Goal: Task Accomplishment & Management: Complete application form

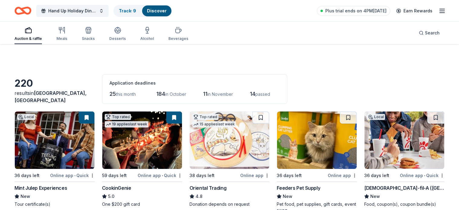
scroll to position [517, 0]
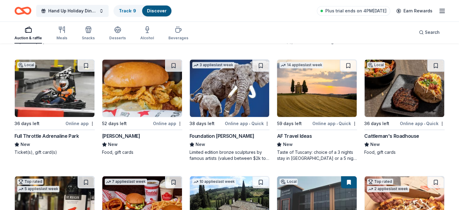
click at [216, 134] on div "Foundation [PERSON_NAME]" at bounding box center [221, 135] width 65 height 7
click at [292, 135] on div "AF Travel Ideas" at bounding box center [294, 135] width 35 height 7
click at [395, 133] on div "Cattleman's Roadhouse" at bounding box center [391, 135] width 55 height 7
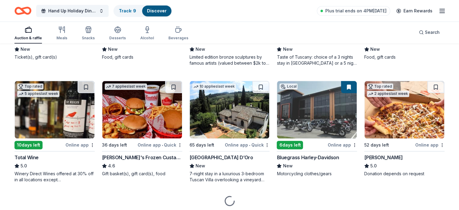
scroll to position [633, 0]
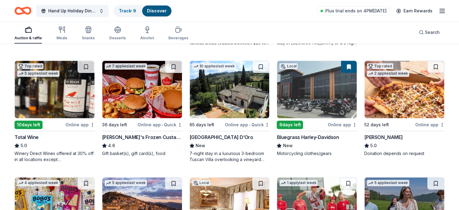
click at [139, 91] on img at bounding box center [142, 89] width 80 height 57
click at [209, 137] on div "Villa Sogni D’Oro" at bounding box center [221, 136] width 64 height 7
click at [374, 125] on div "52 days left" at bounding box center [376, 124] width 25 height 7
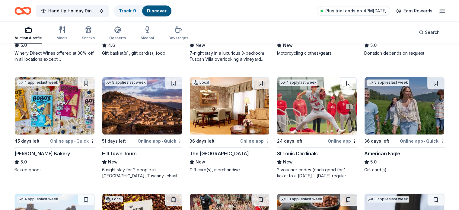
scroll to position [734, 0]
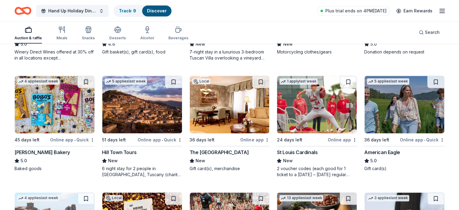
click at [42, 150] on div "Bobo's Bakery" at bounding box center [41, 151] width 55 height 7
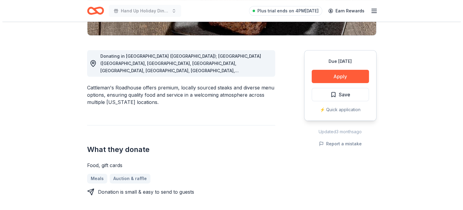
scroll to position [149, 0]
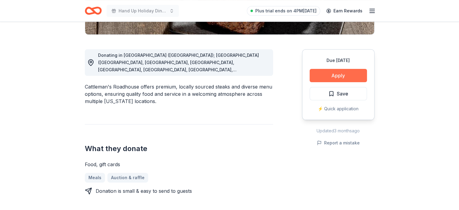
click at [339, 76] on button "Apply" at bounding box center [337, 75] width 57 height 13
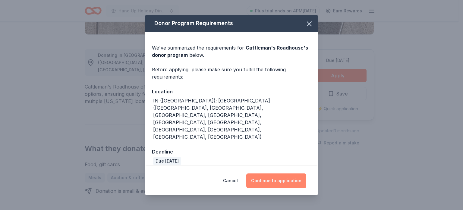
click at [265, 173] on button "Continue to application" at bounding box center [276, 180] width 60 height 14
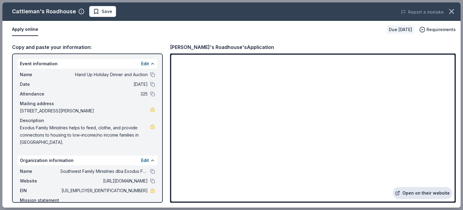
click at [422, 193] on link "Open on their website" at bounding box center [422, 193] width 59 height 12
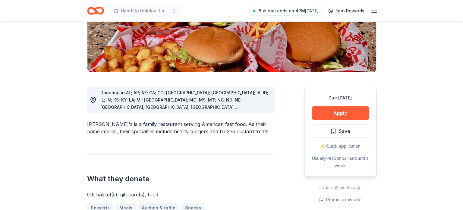
scroll to position [126, 0]
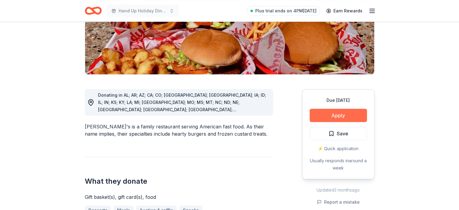
click at [354, 109] on button "Apply" at bounding box center [337, 115] width 57 height 13
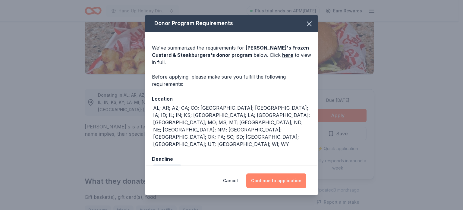
click at [283, 173] on button "Continue to application" at bounding box center [276, 180] width 60 height 14
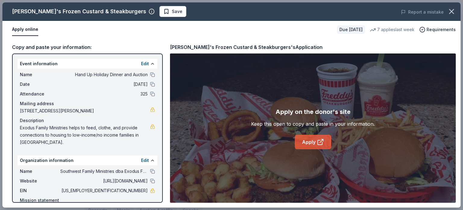
click at [309, 140] on link "Apply" at bounding box center [313, 141] width 36 height 14
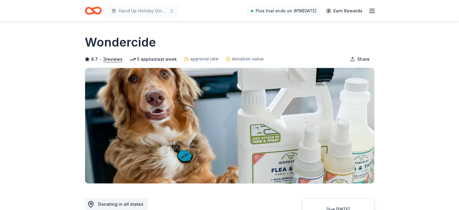
scroll to position [252, 0]
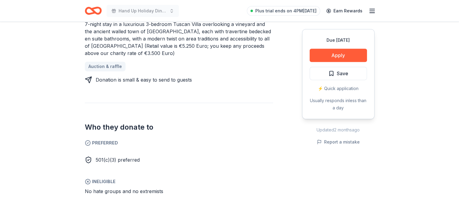
scroll to position [265, 0]
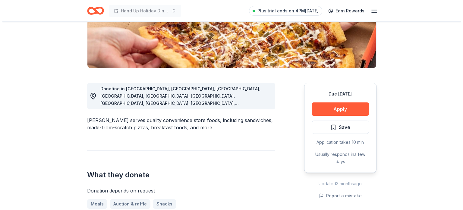
scroll to position [115, 0]
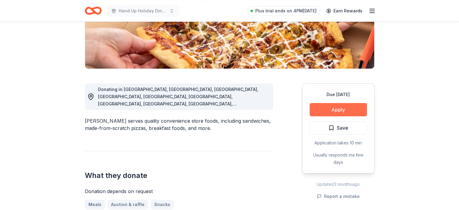
click at [352, 107] on button "Apply" at bounding box center [337, 109] width 57 height 13
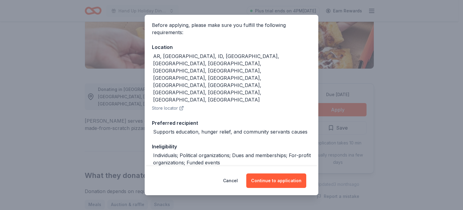
scroll to position [56, 0]
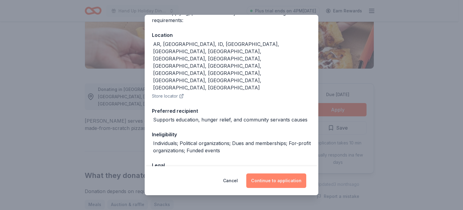
click at [280, 179] on button "Continue to application" at bounding box center [276, 180] width 60 height 14
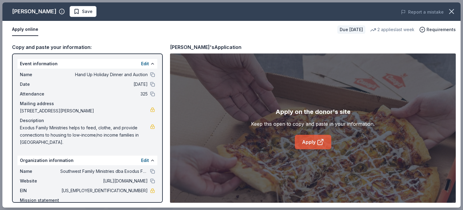
click at [309, 138] on link "Apply" at bounding box center [313, 141] width 36 height 14
